Goal: Transaction & Acquisition: Purchase product/service

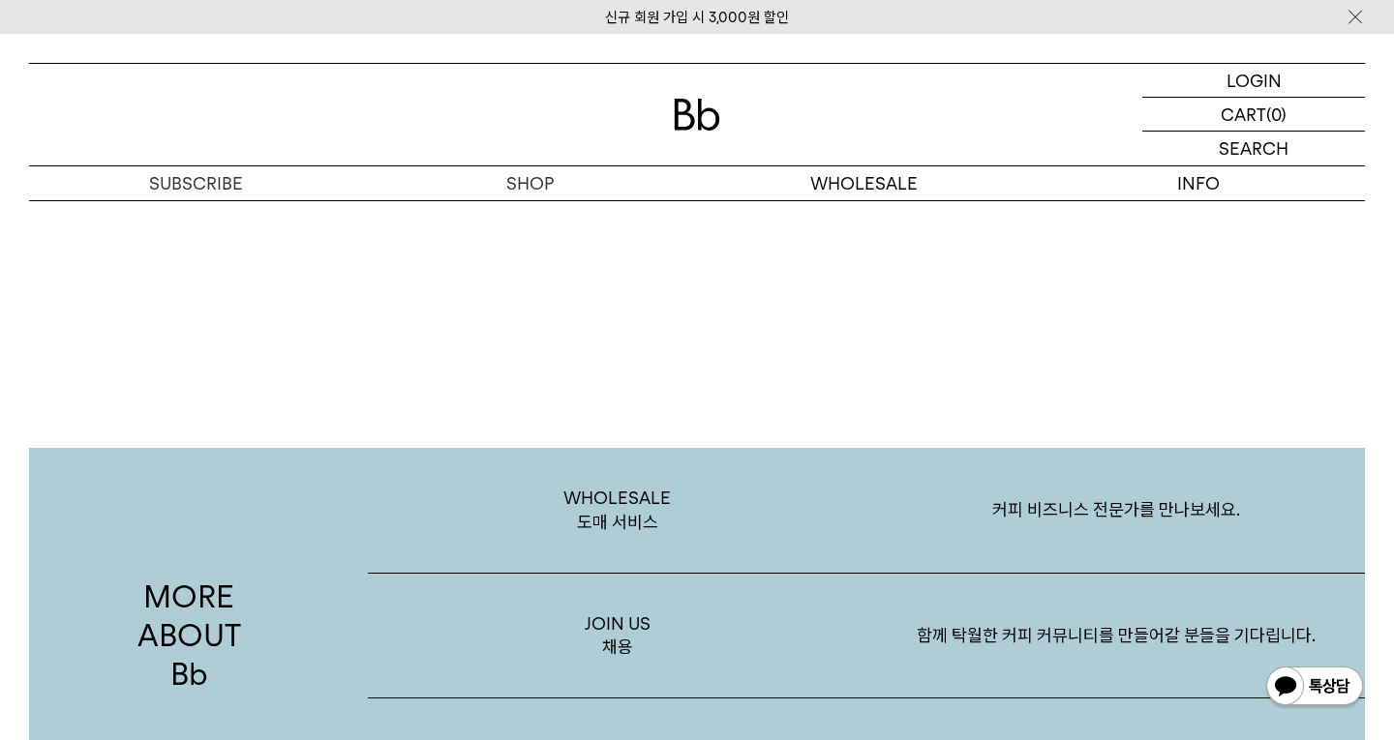
scroll to position [3276, 0]
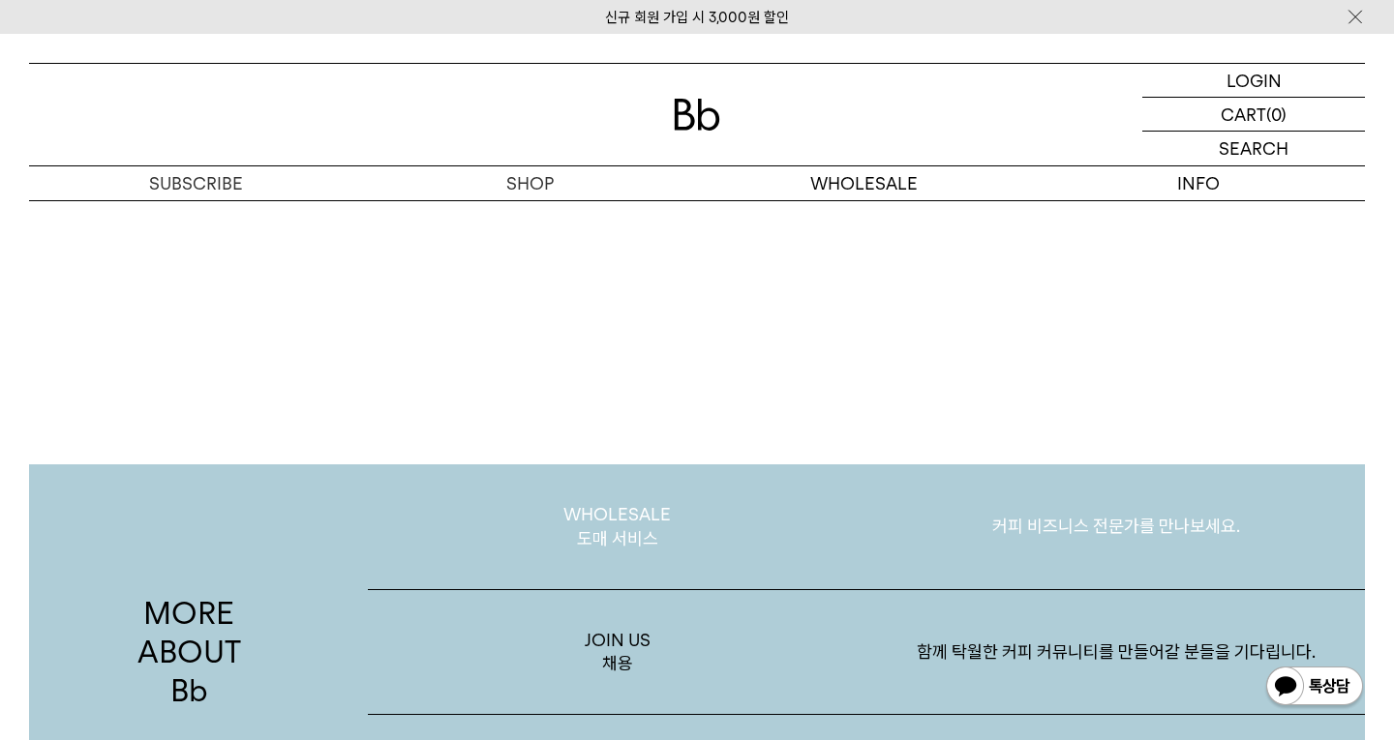
click at [642, 518] on p "WHOLESALE 도매 서비스" at bounding box center [617, 527] width 498 height 125
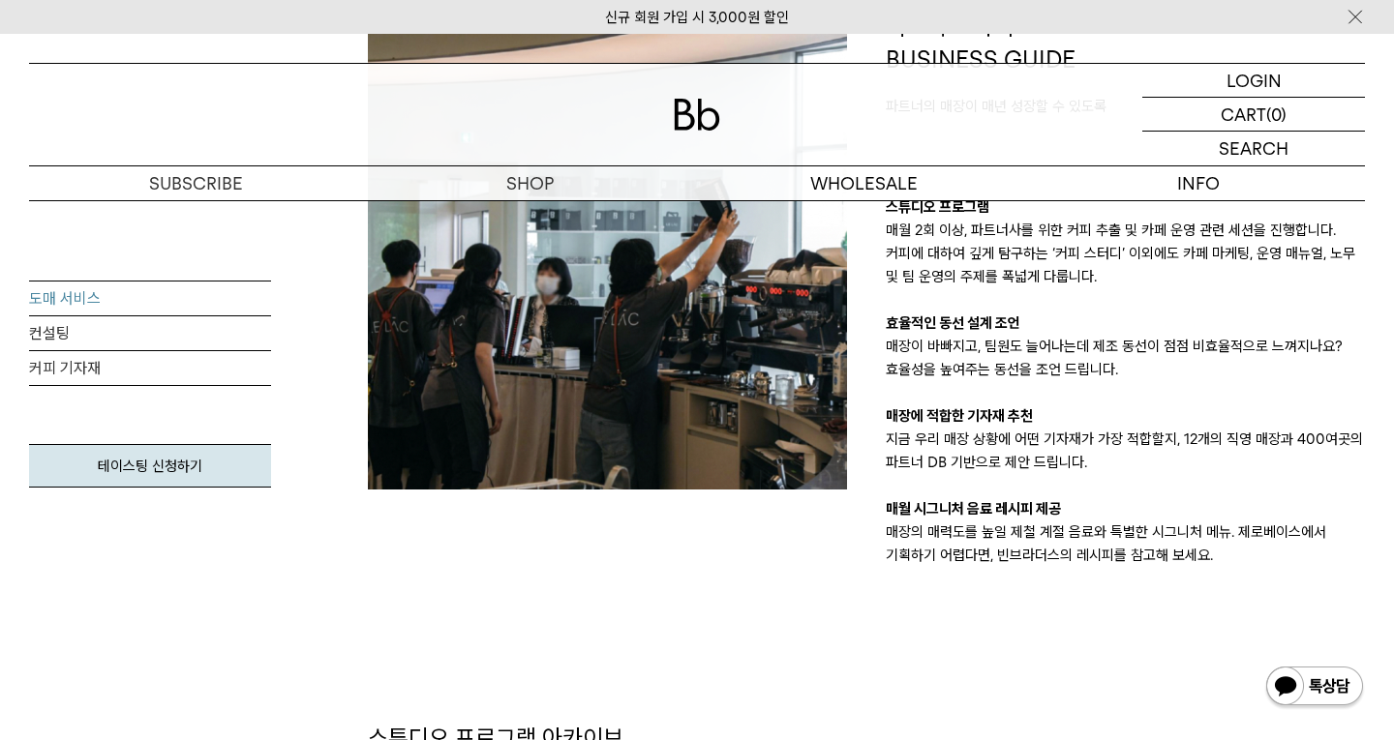
scroll to position [1866, 0]
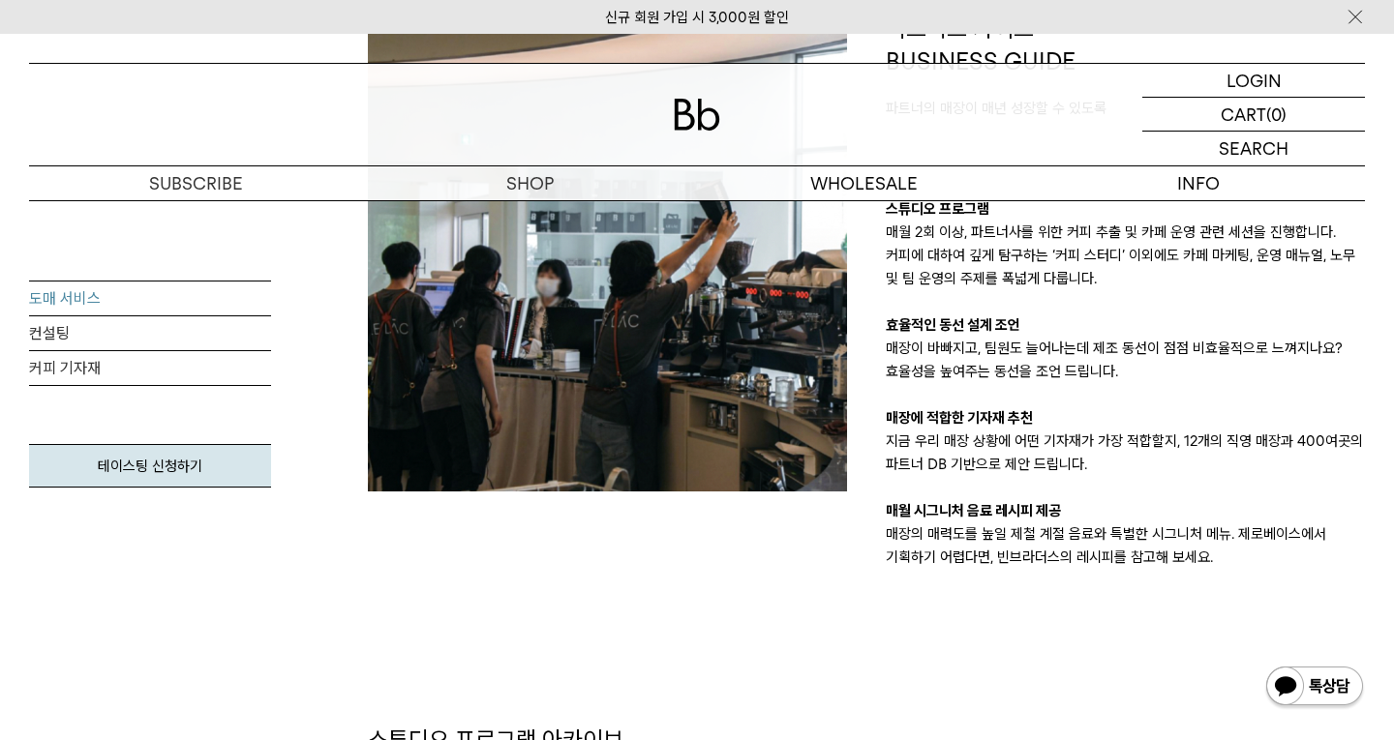
drag, startPoint x: 642, startPoint y: 518, endPoint x: 666, endPoint y: 318, distance: 200.8
click at [666, 318] on div at bounding box center [607, 291] width 518 height 557
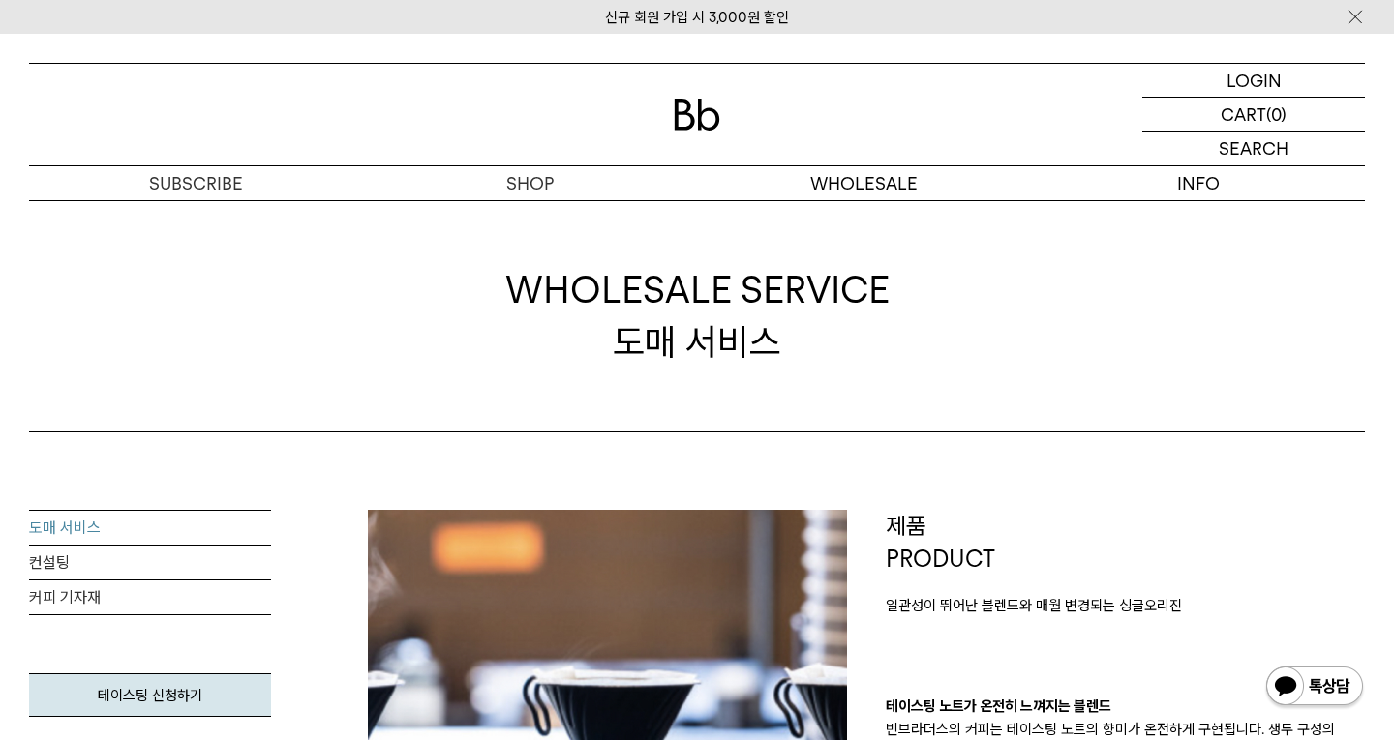
scroll to position [0, 0]
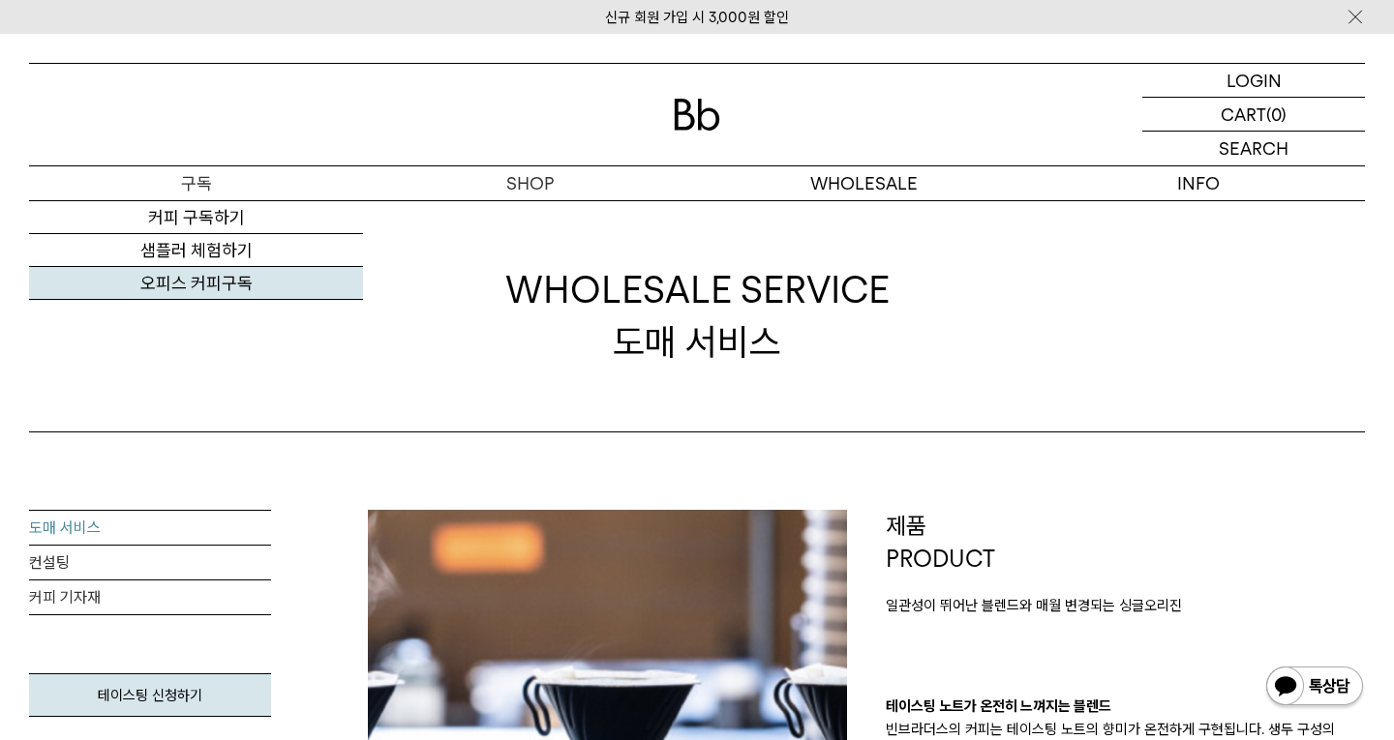
click at [219, 286] on link "오피스 커피구독" at bounding box center [196, 283] width 334 height 33
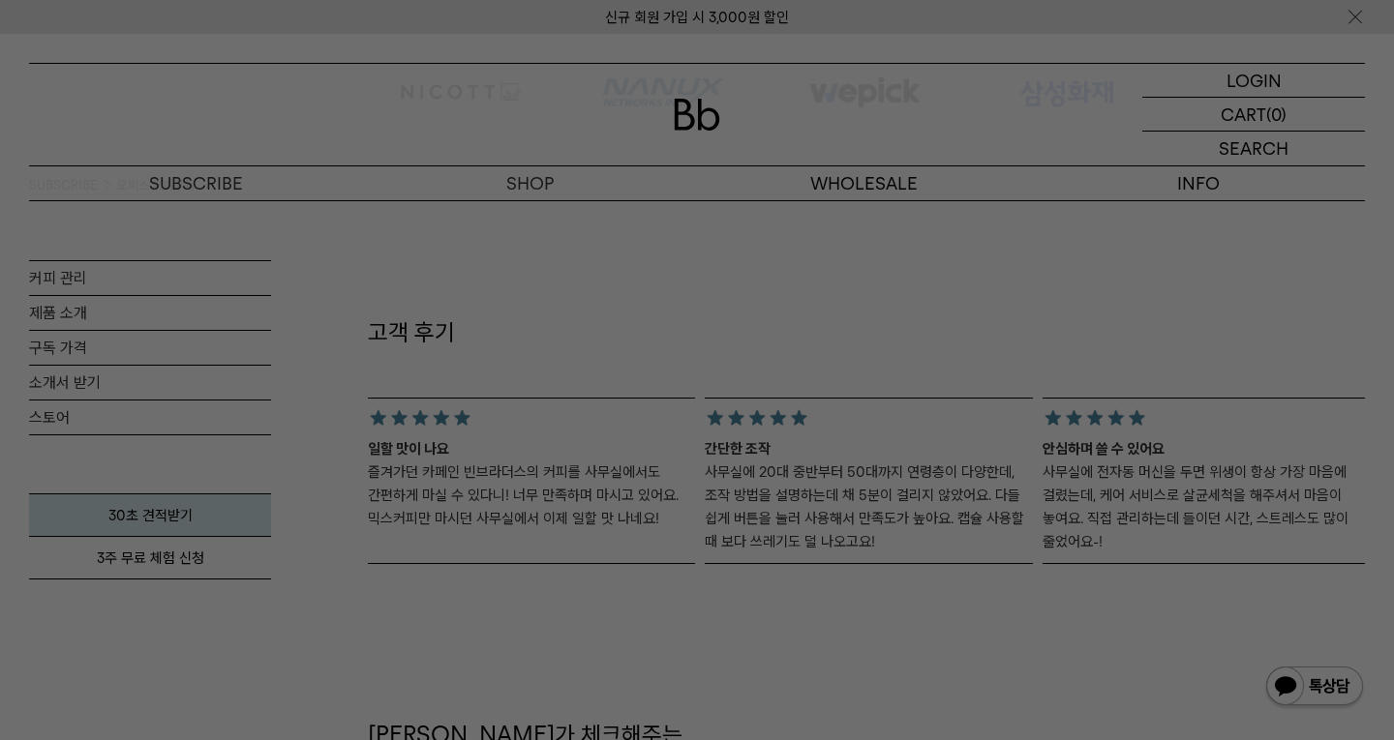
scroll to position [1726, 0]
click at [635, 591] on div at bounding box center [697, 370] width 1394 height 740
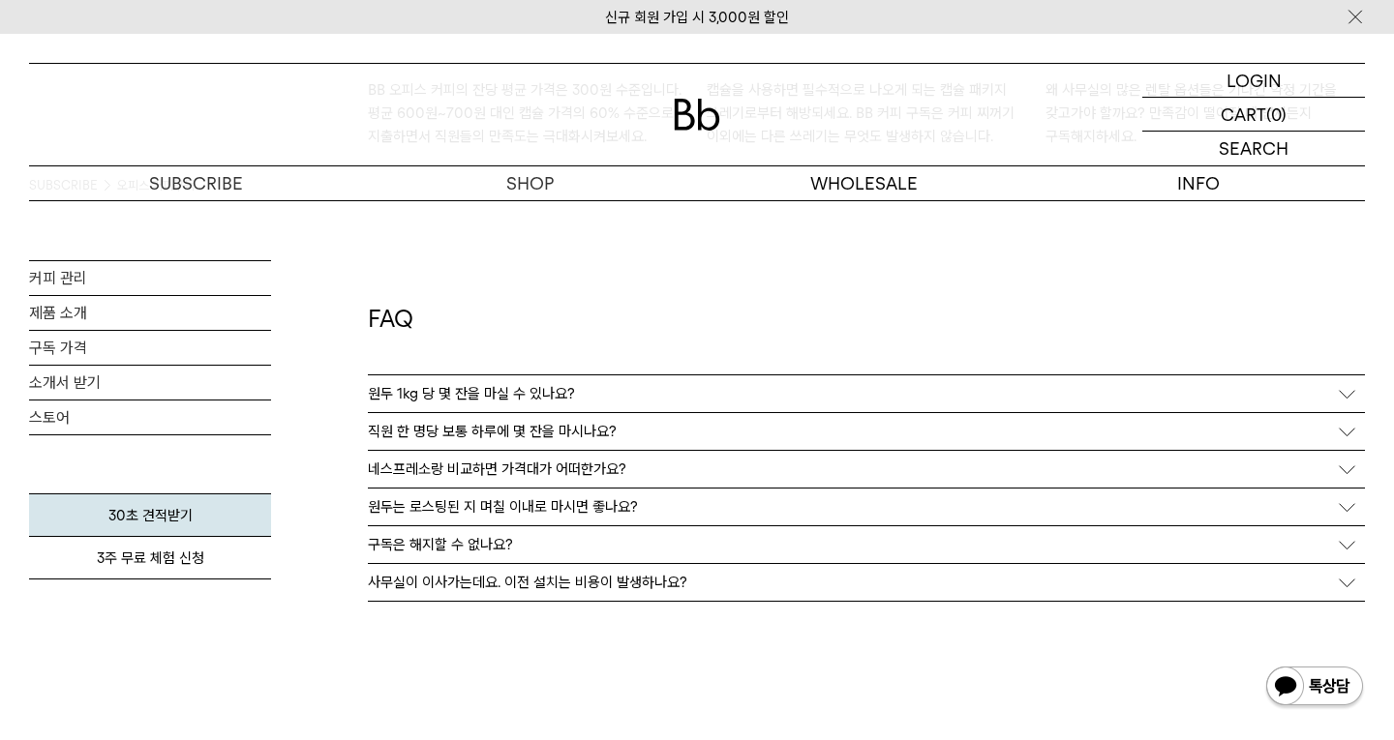
scroll to position [3464, 0]
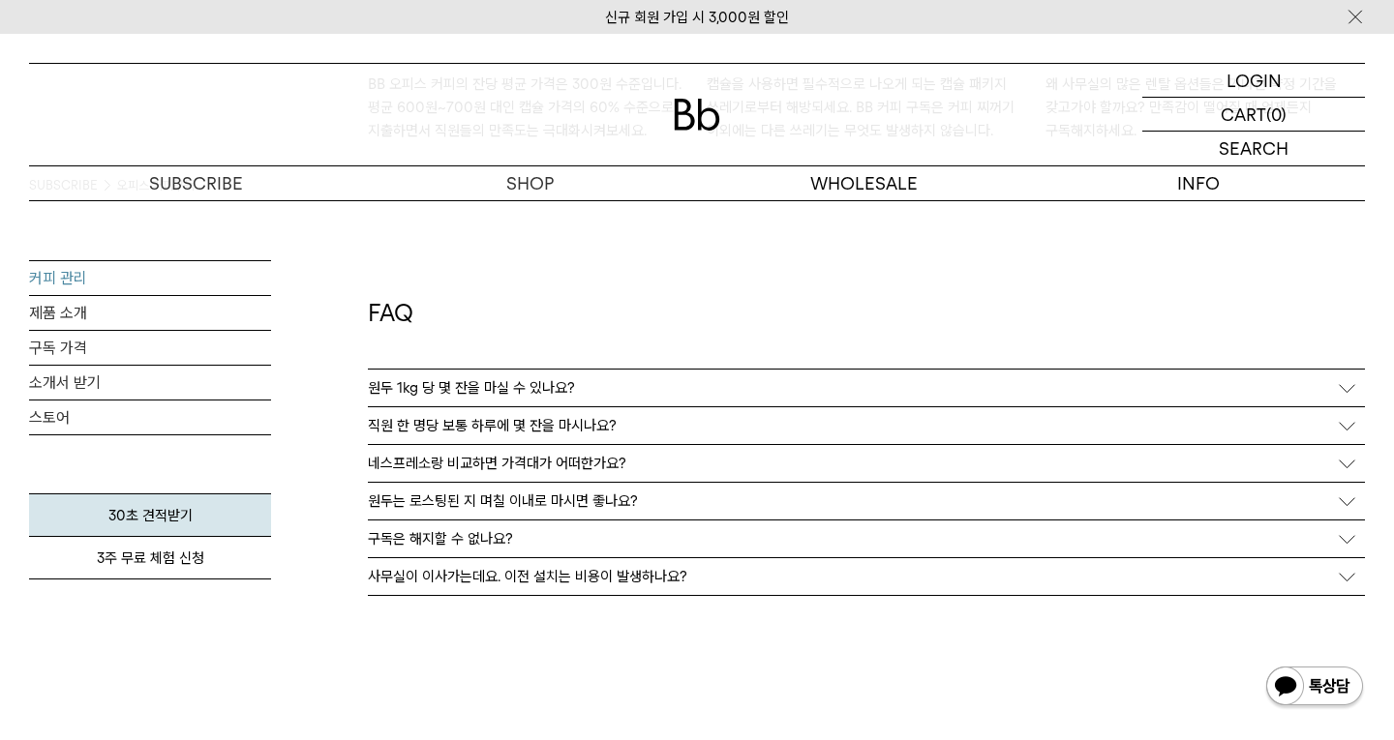
click at [68, 286] on link "커피 관리" at bounding box center [150, 278] width 242 height 34
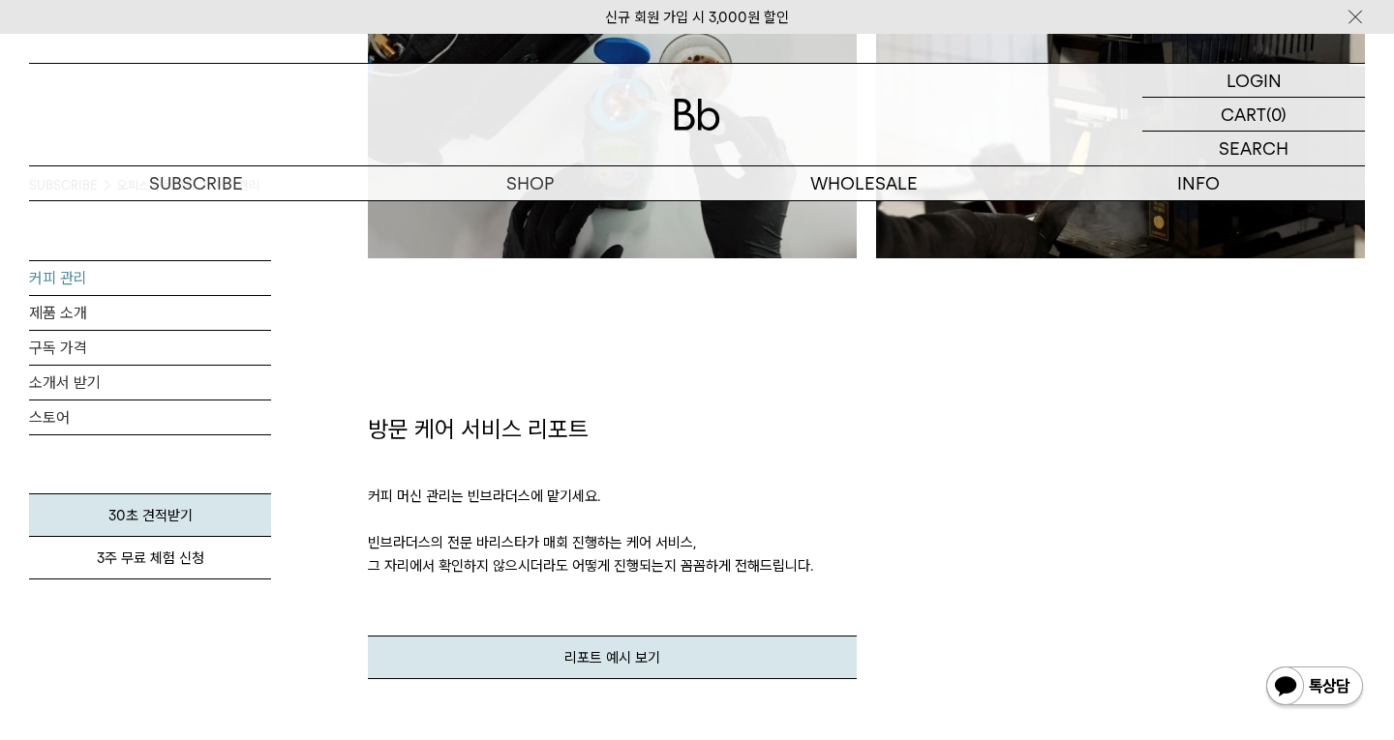
scroll to position [2217, 0]
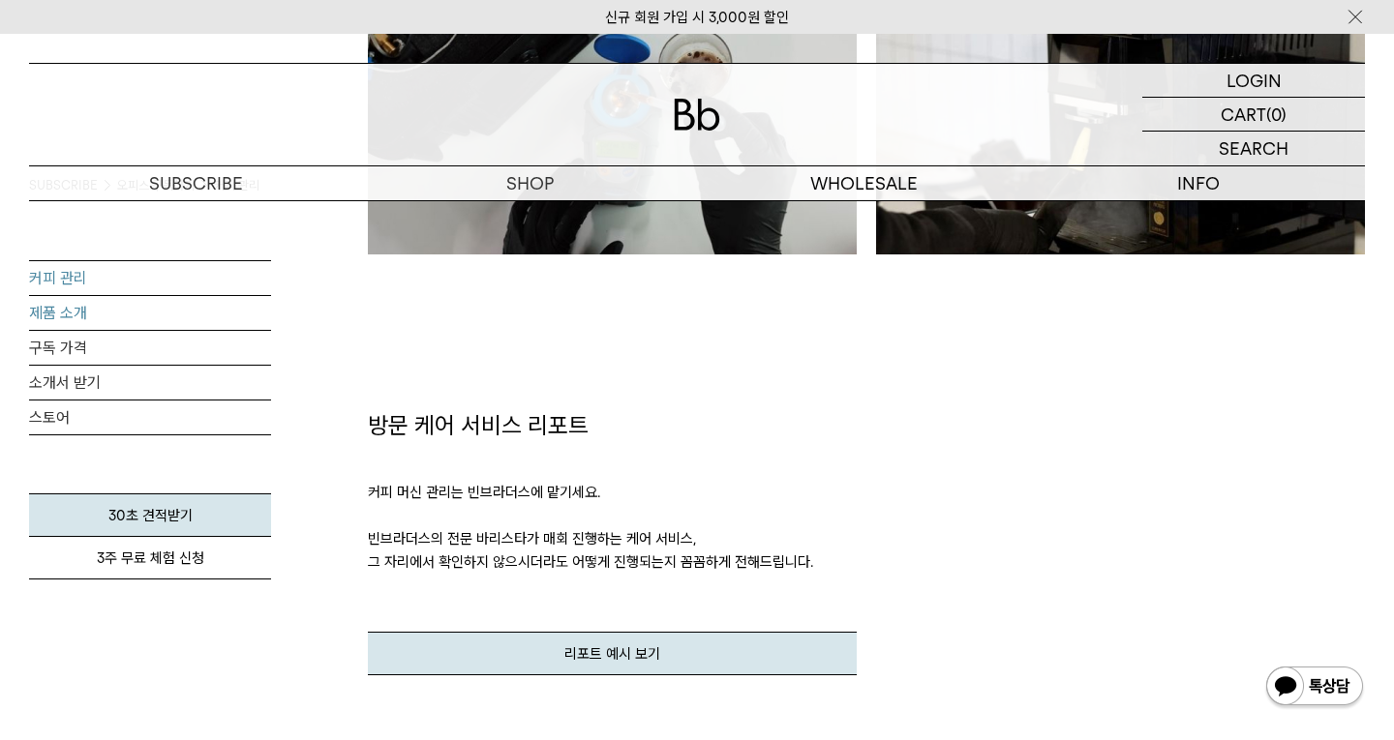
click at [62, 302] on link "제품 소개" at bounding box center [150, 313] width 242 height 34
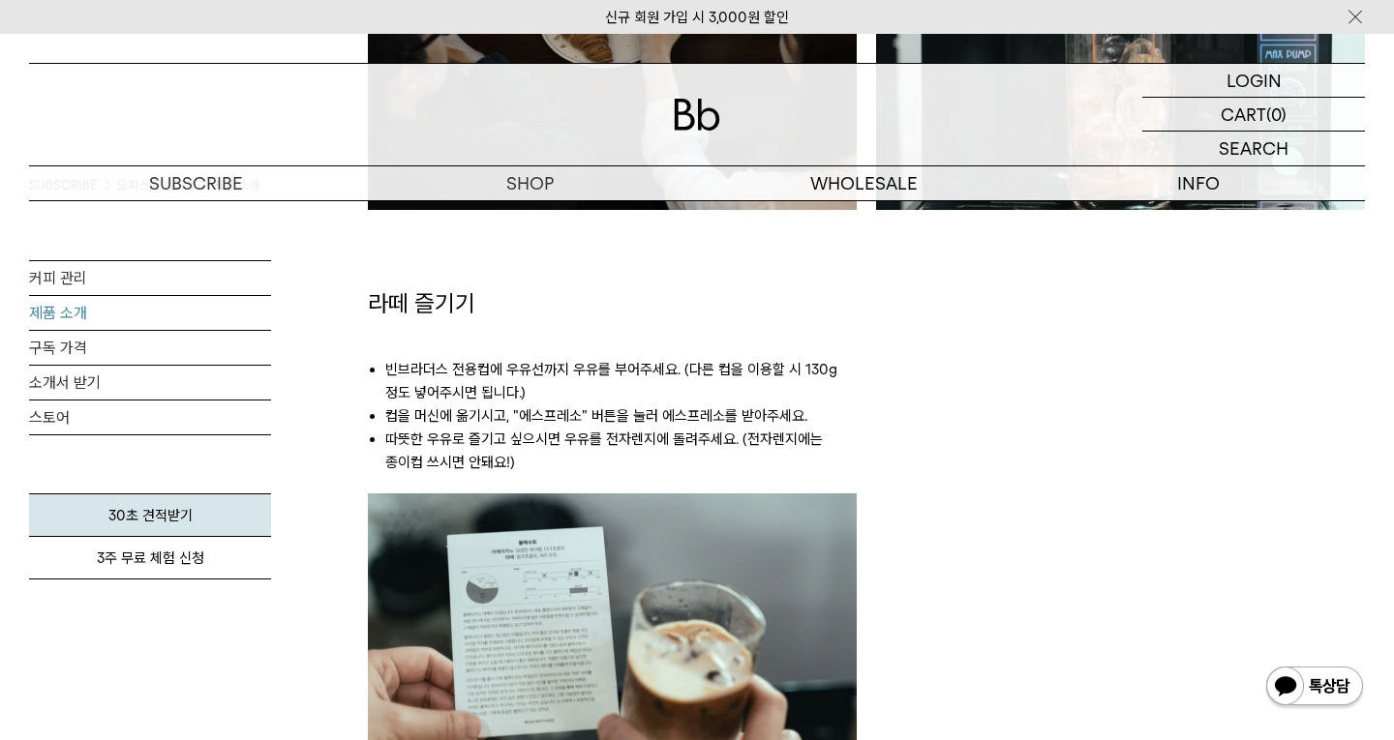
scroll to position [2069, 0]
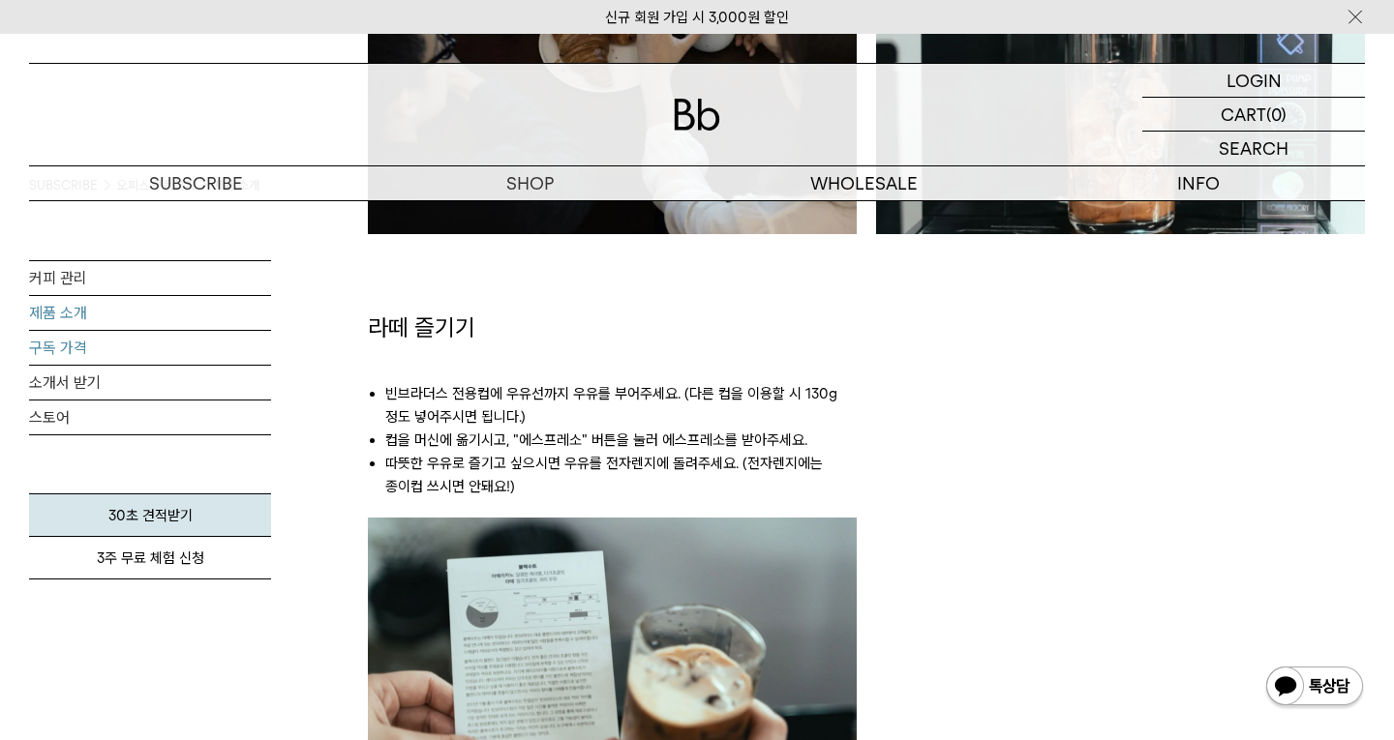
click at [45, 351] on link "구독 가격" at bounding box center [150, 348] width 242 height 34
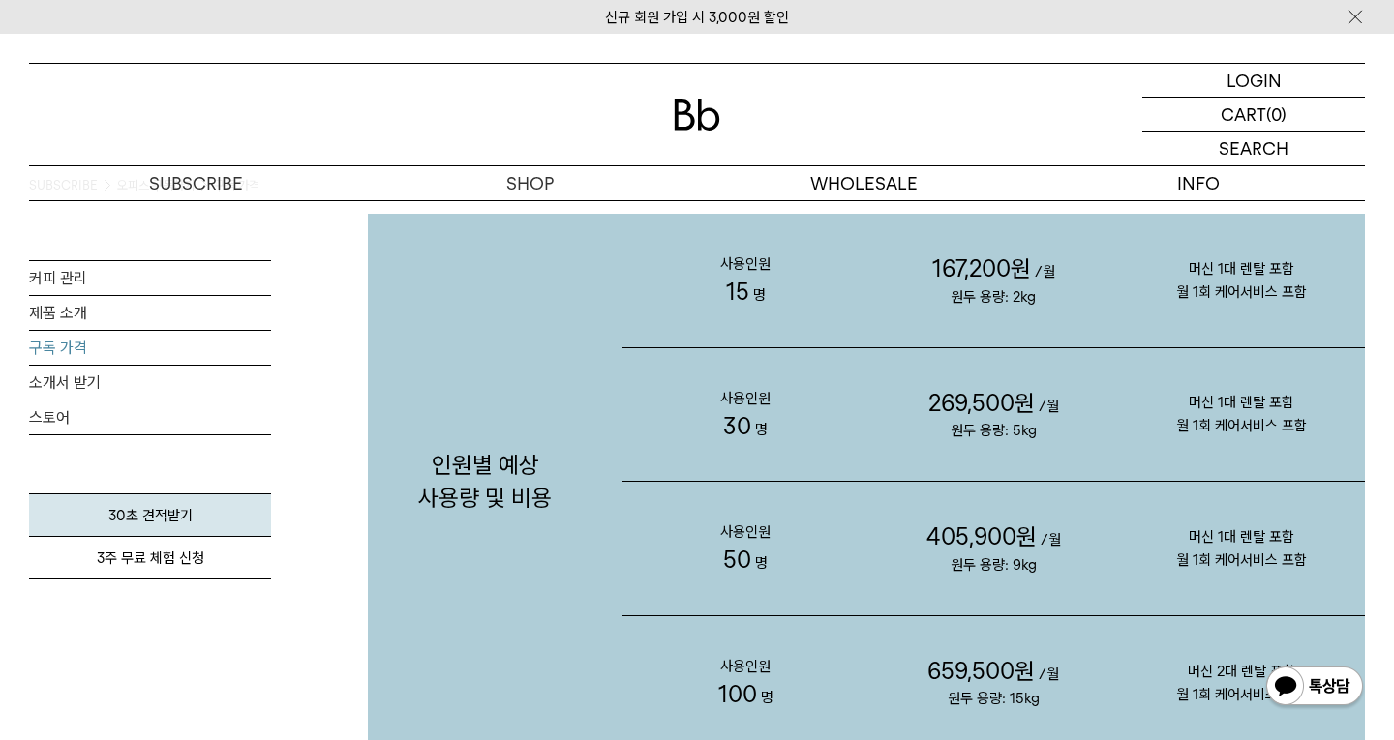
scroll to position [1958, 0]
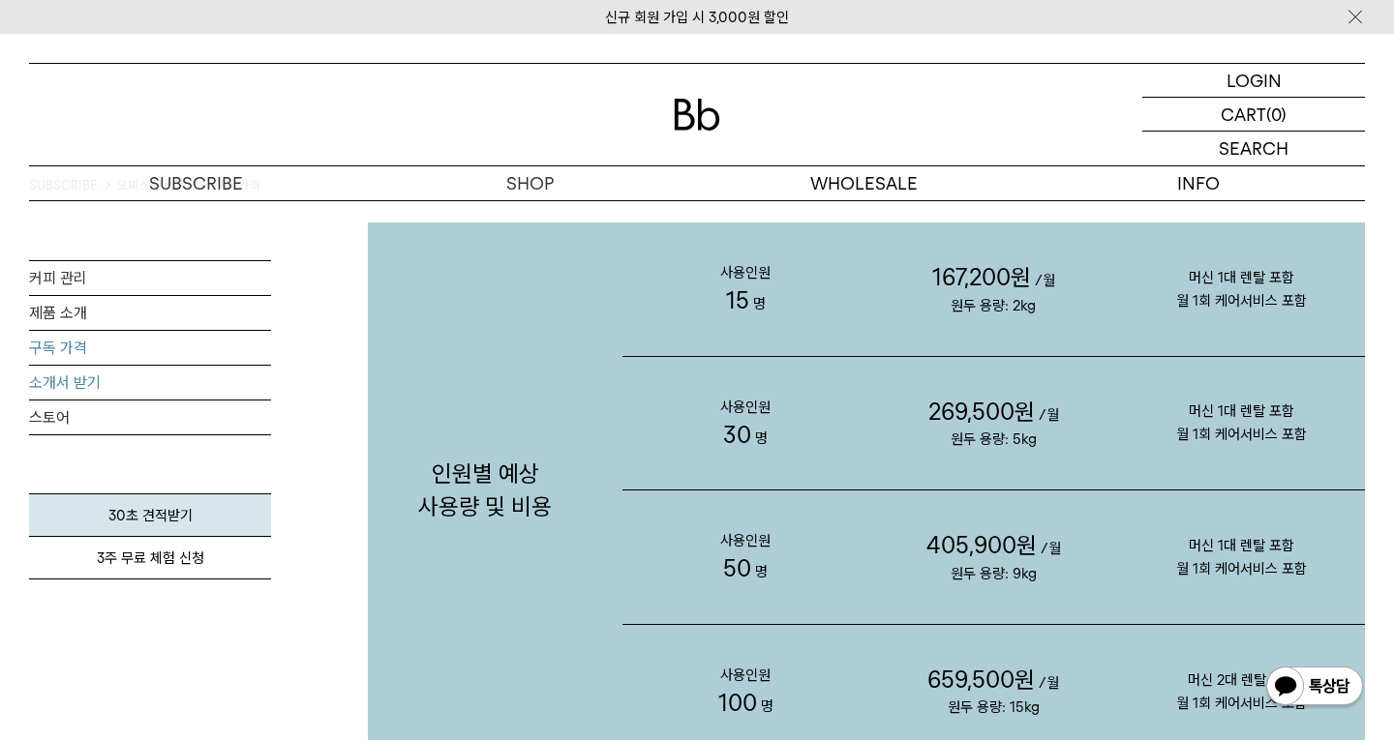
click at [65, 383] on link "소개서 받기" at bounding box center [150, 383] width 242 height 34
click at [51, 411] on link "스토어" at bounding box center [150, 418] width 242 height 34
click at [131, 517] on link "30초 견적받기" at bounding box center [150, 516] width 242 height 44
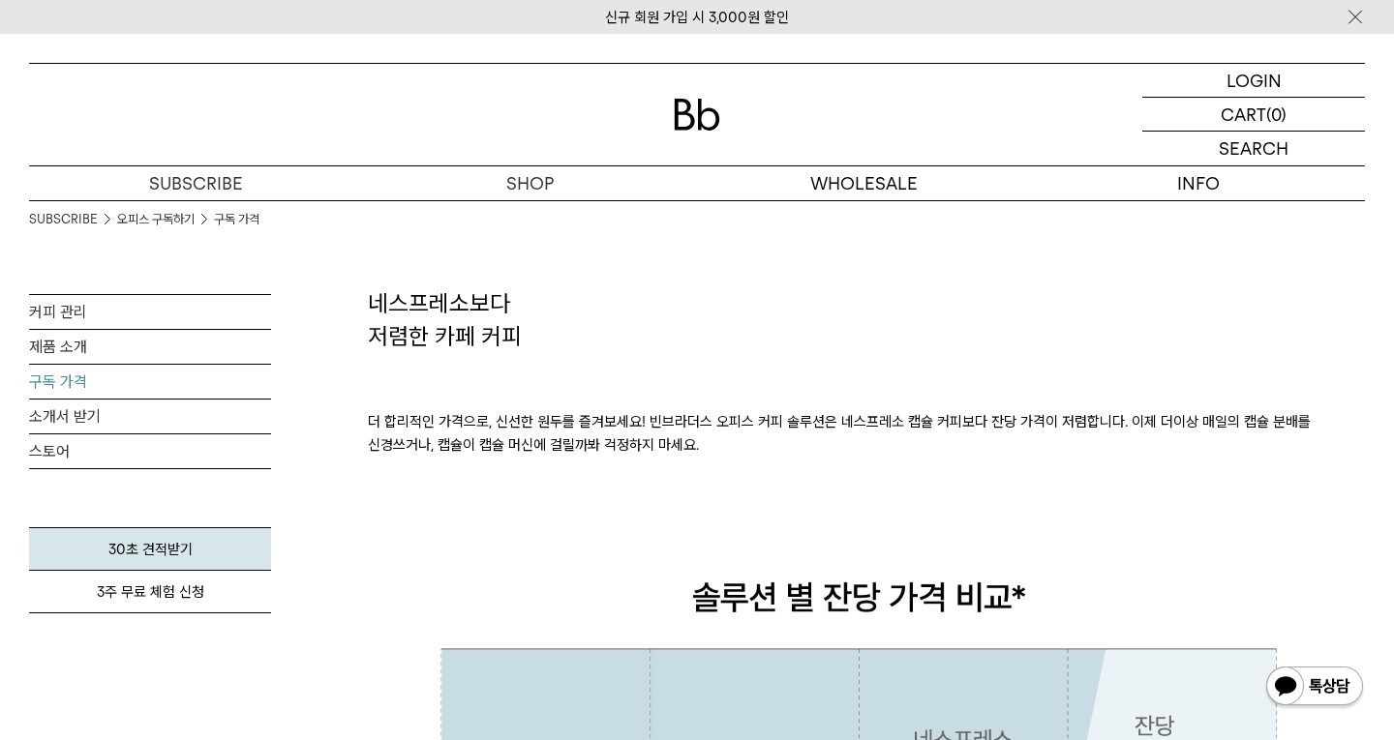
scroll to position [0, 0]
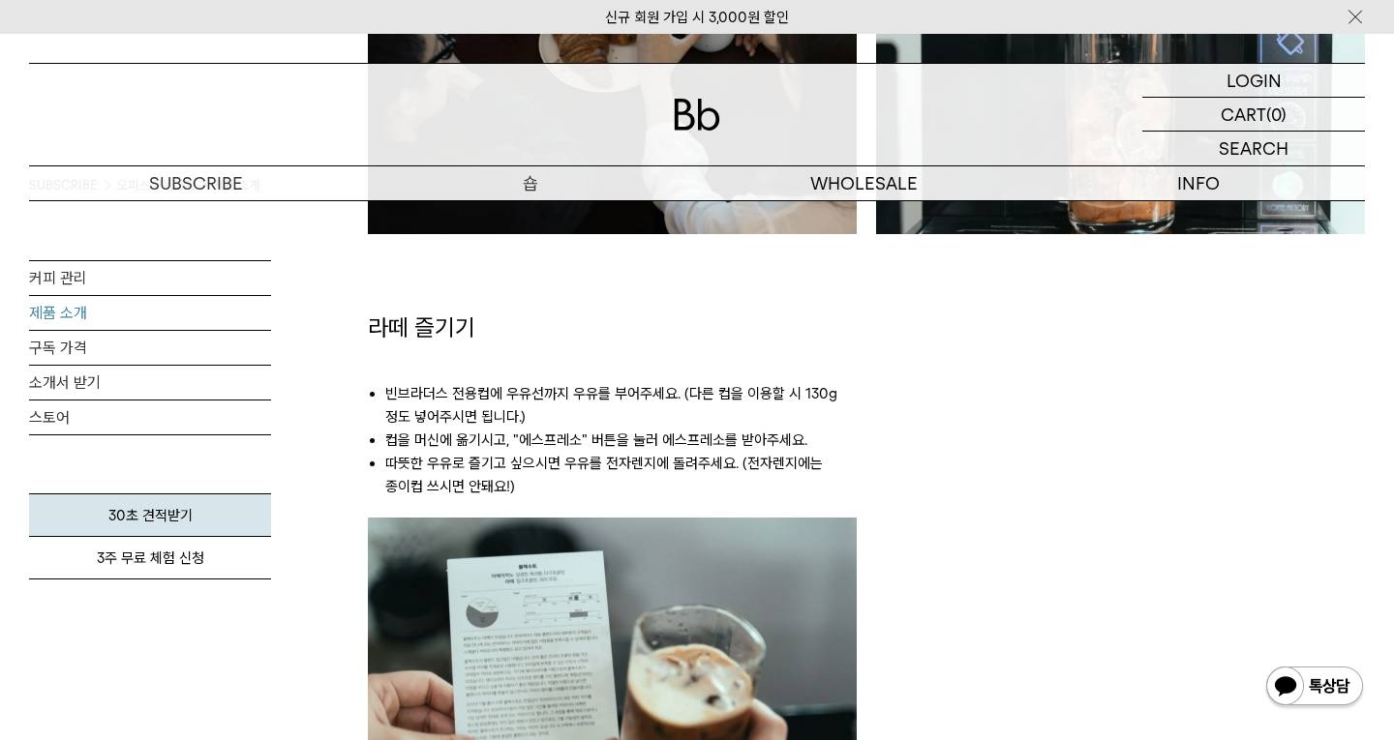
click at [527, 182] on p "숍" at bounding box center [530, 183] width 334 height 34
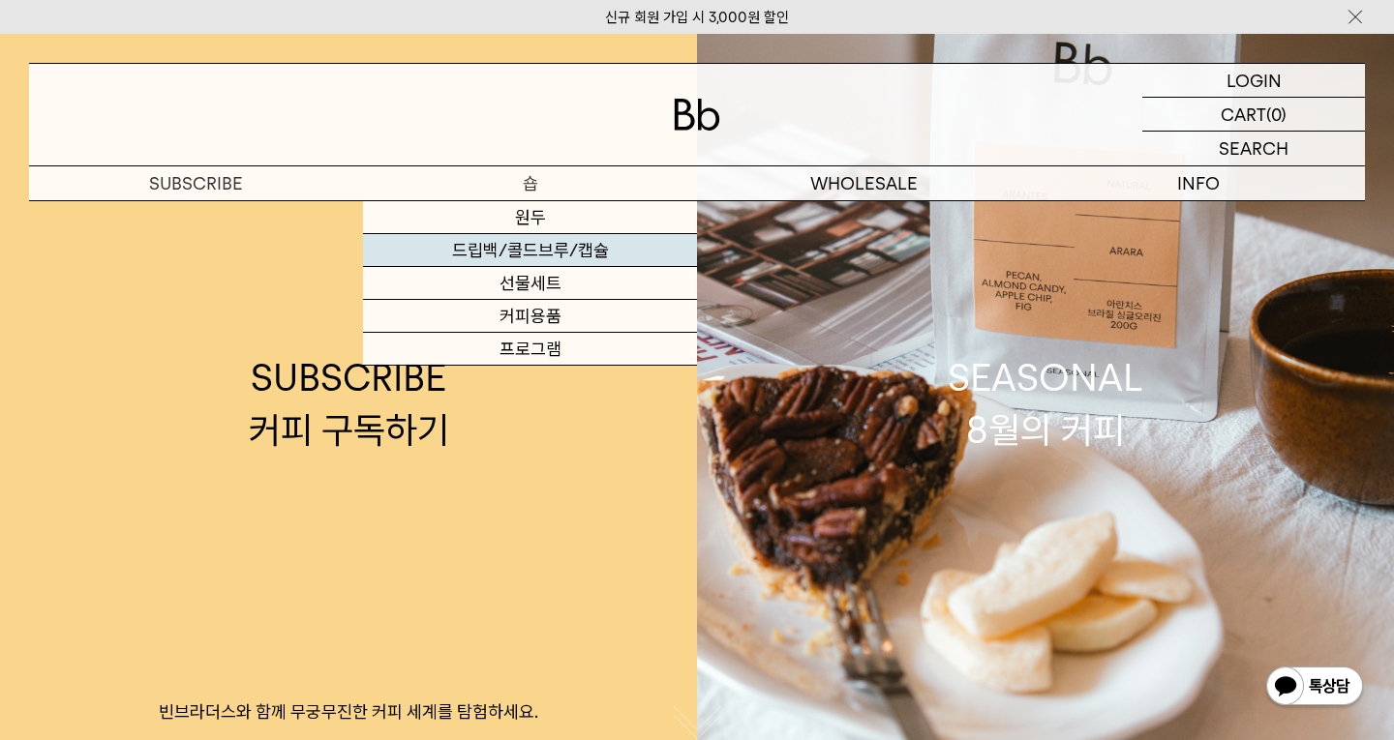
click at [484, 241] on link "드립백/콜드브루/캡슐" at bounding box center [530, 250] width 334 height 33
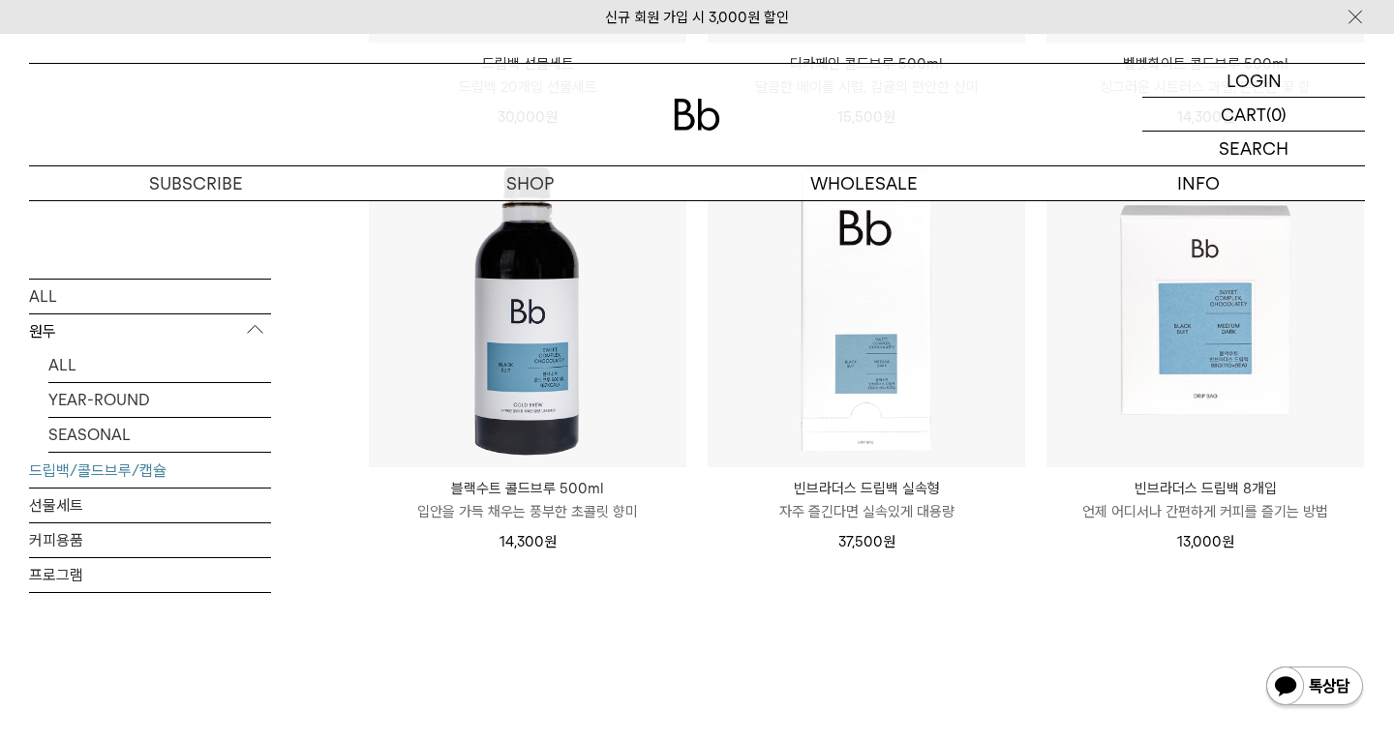
scroll to position [1466, 0]
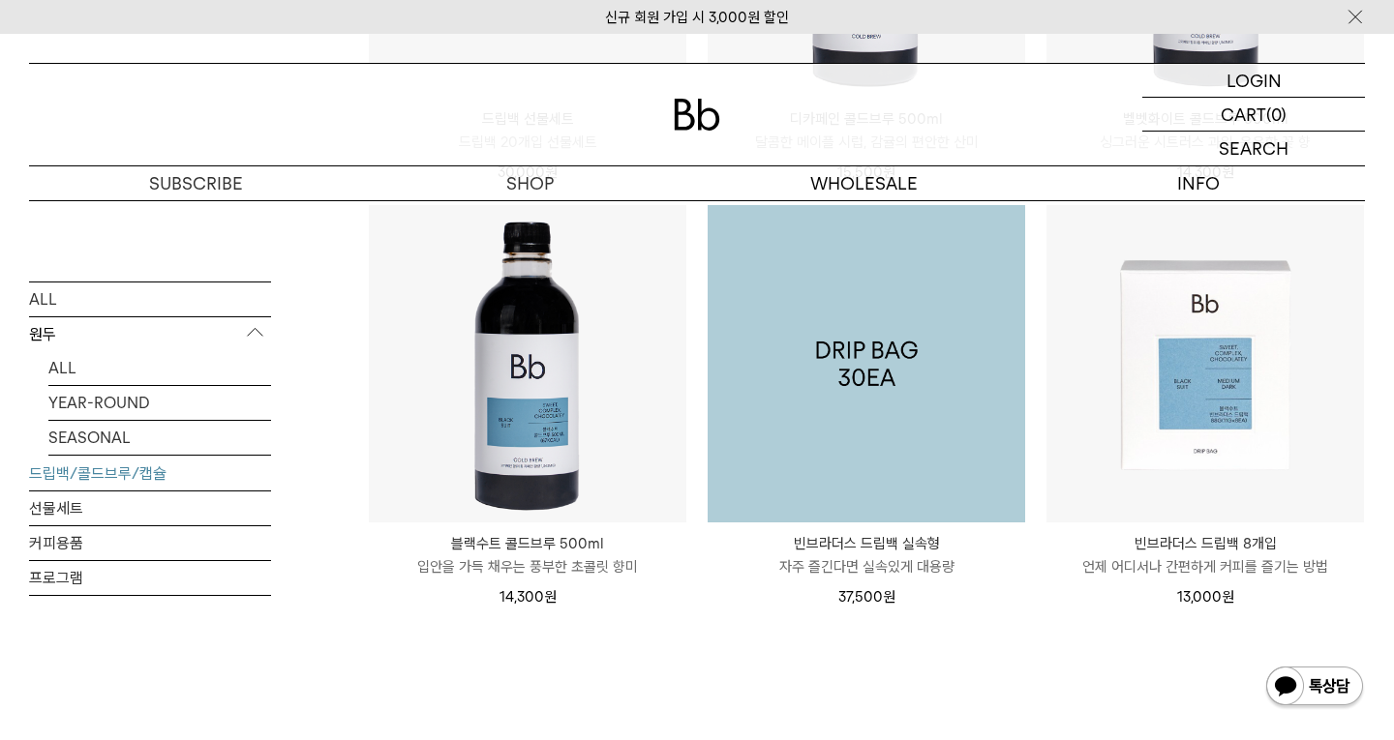
click at [884, 434] on img at bounding box center [865, 363] width 317 height 317
